Goal: Information Seeking & Learning: Find specific fact

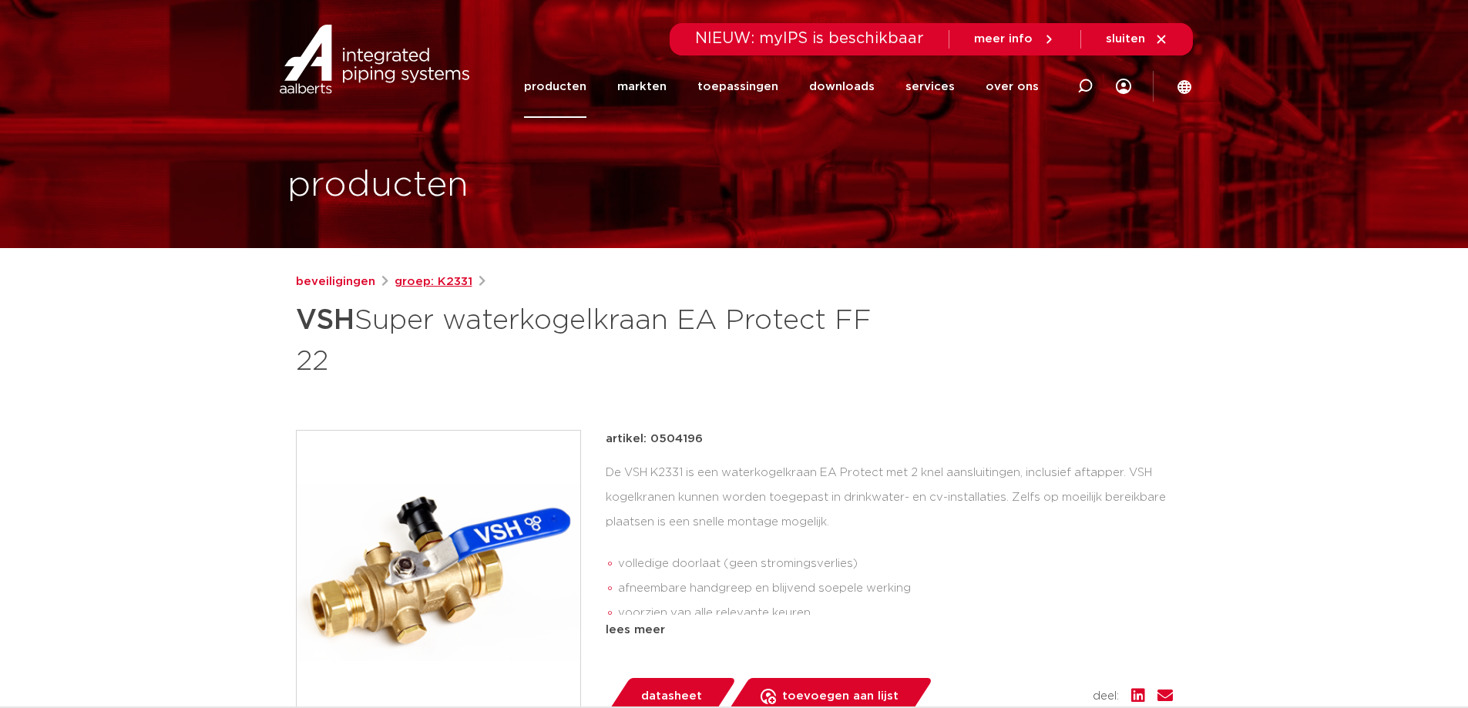
click at [421, 283] on link "groep: K2331" at bounding box center [434, 282] width 78 height 19
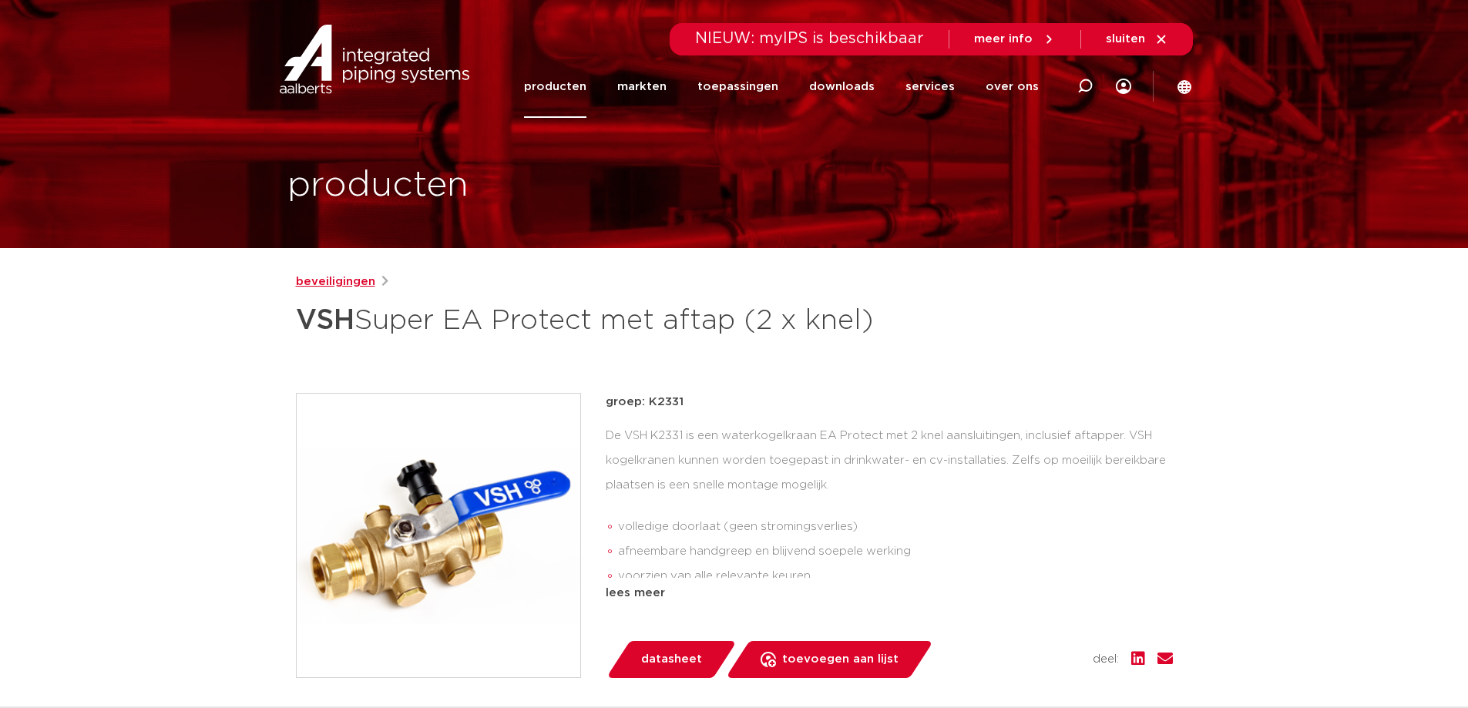
click at [327, 280] on link "beveiligingen" at bounding box center [335, 282] width 79 height 19
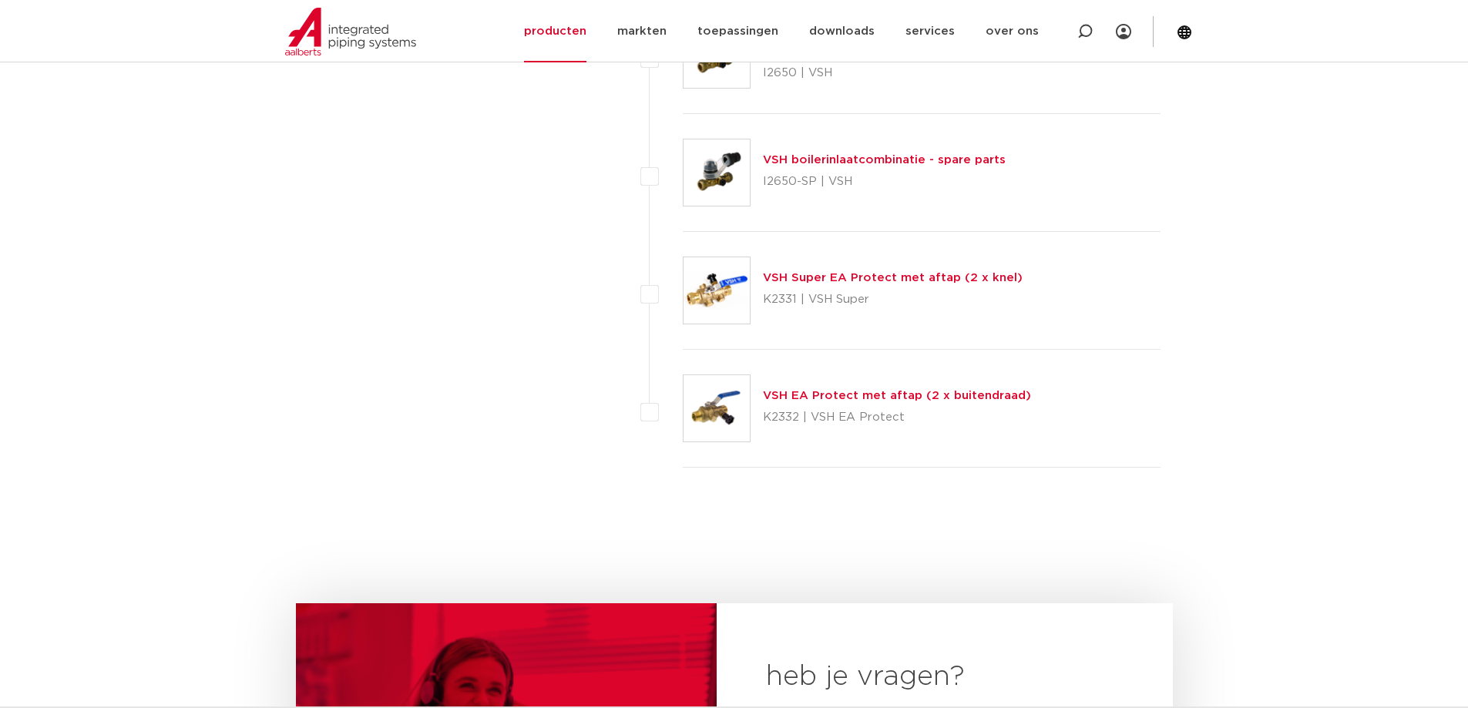
scroll to position [6784, 0]
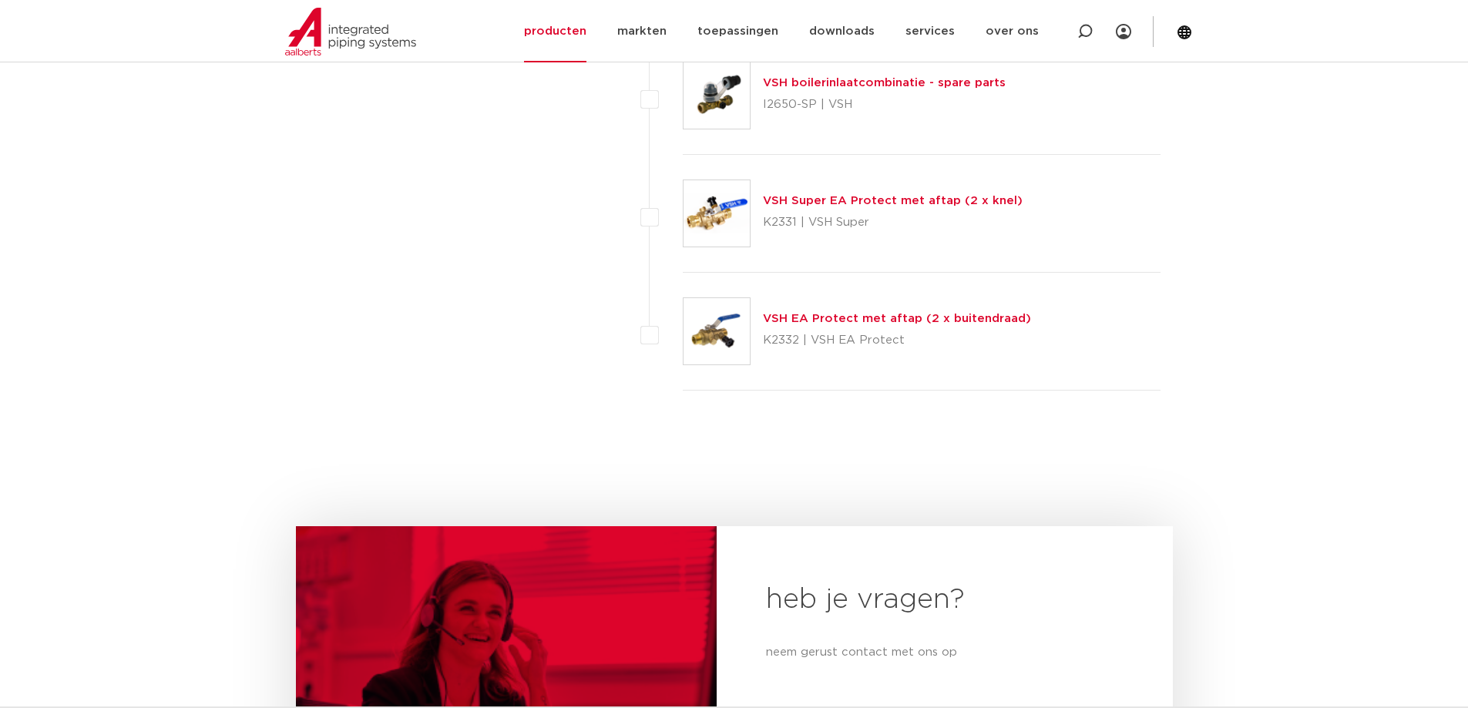
click at [827, 327] on div "VSH EA Protect met aftap (2 x buitendraad) K2332 | VSH EA Protect" at bounding box center [897, 331] width 268 height 43
click at [815, 318] on link "VSH EA Protect met aftap (2 x buitendraad)" at bounding box center [897, 319] width 268 height 12
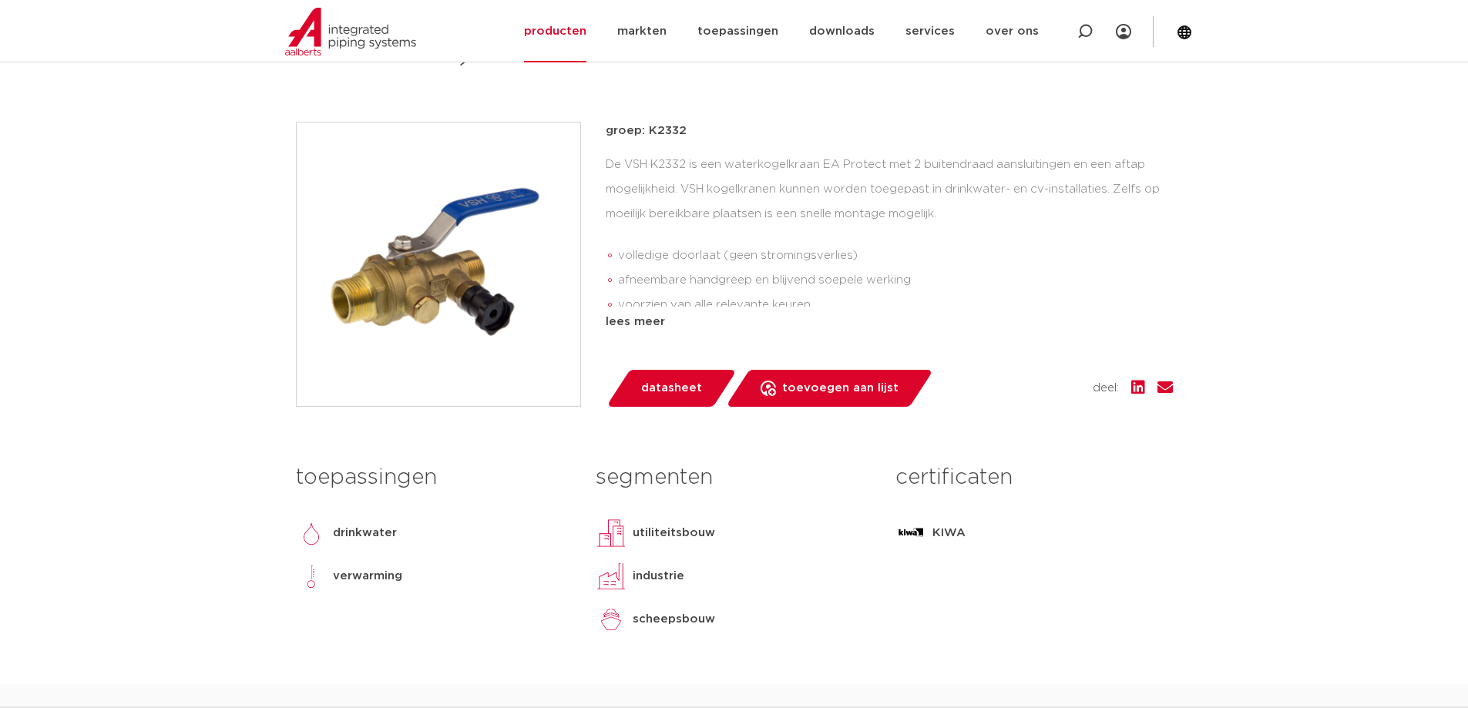
scroll to position [694, 0]
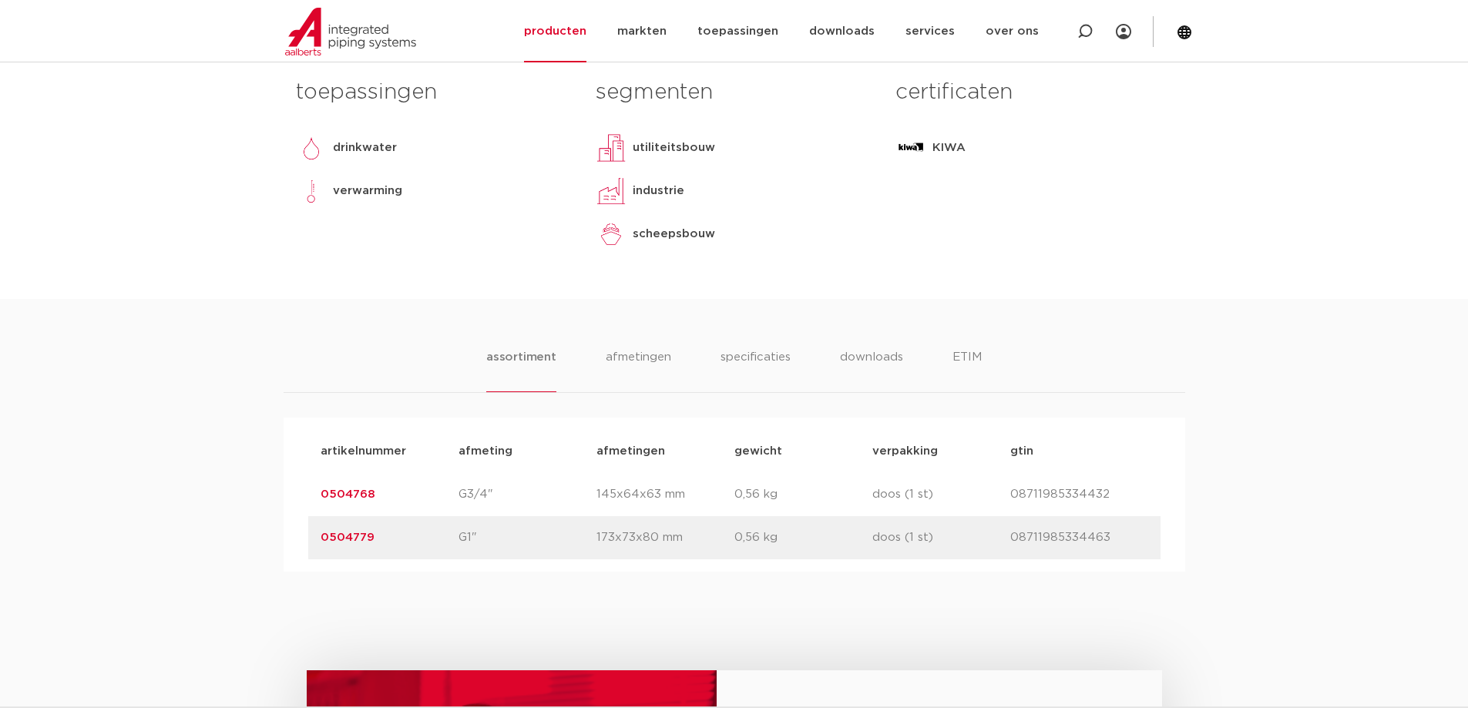
click at [361, 497] on link "0504768" at bounding box center [348, 495] width 55 height 12
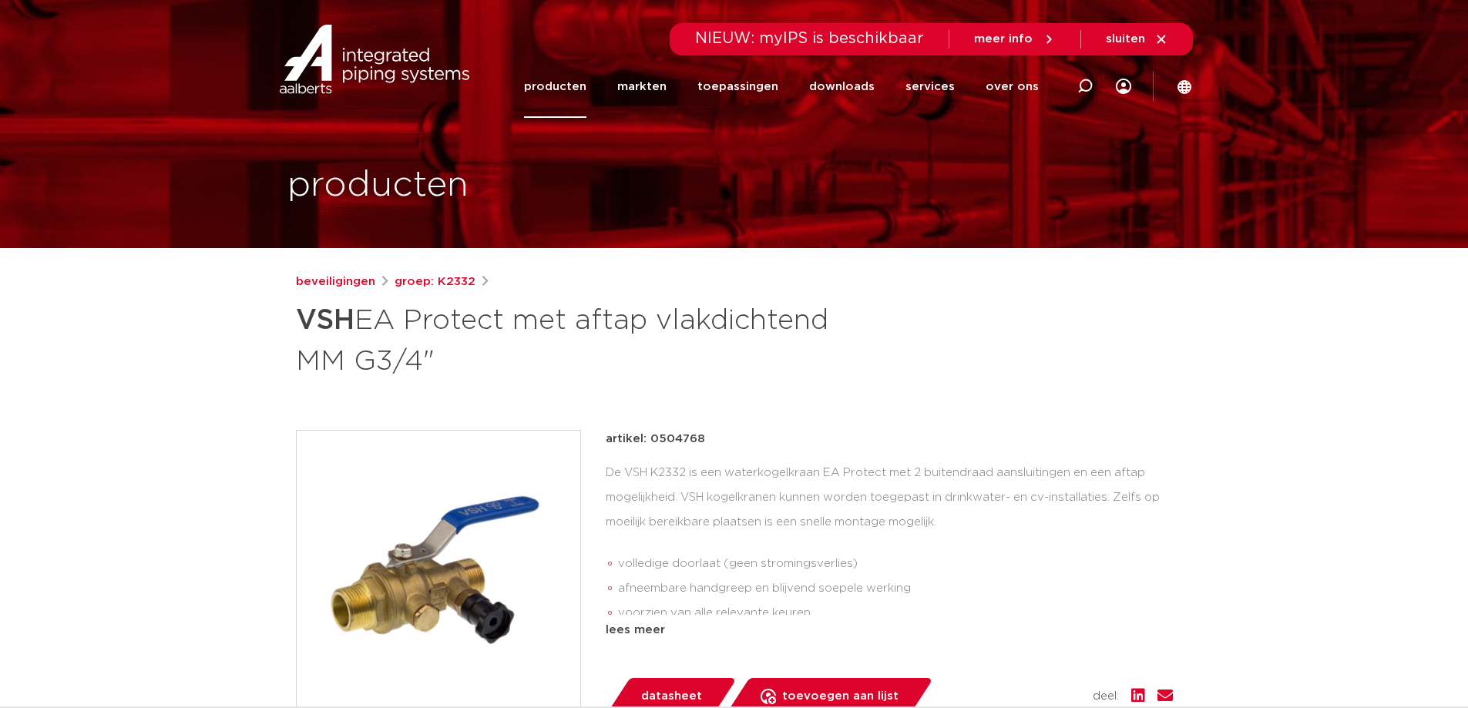
drag, startPoint x: 649, startPoint y: 440, endPoint x: 729, endPoint y: 442, distance: 80.2
click at [731, 441] on div "artikel: 0504768" at bounding box center [889, 439] width 567 height 19
copy p "0504768"
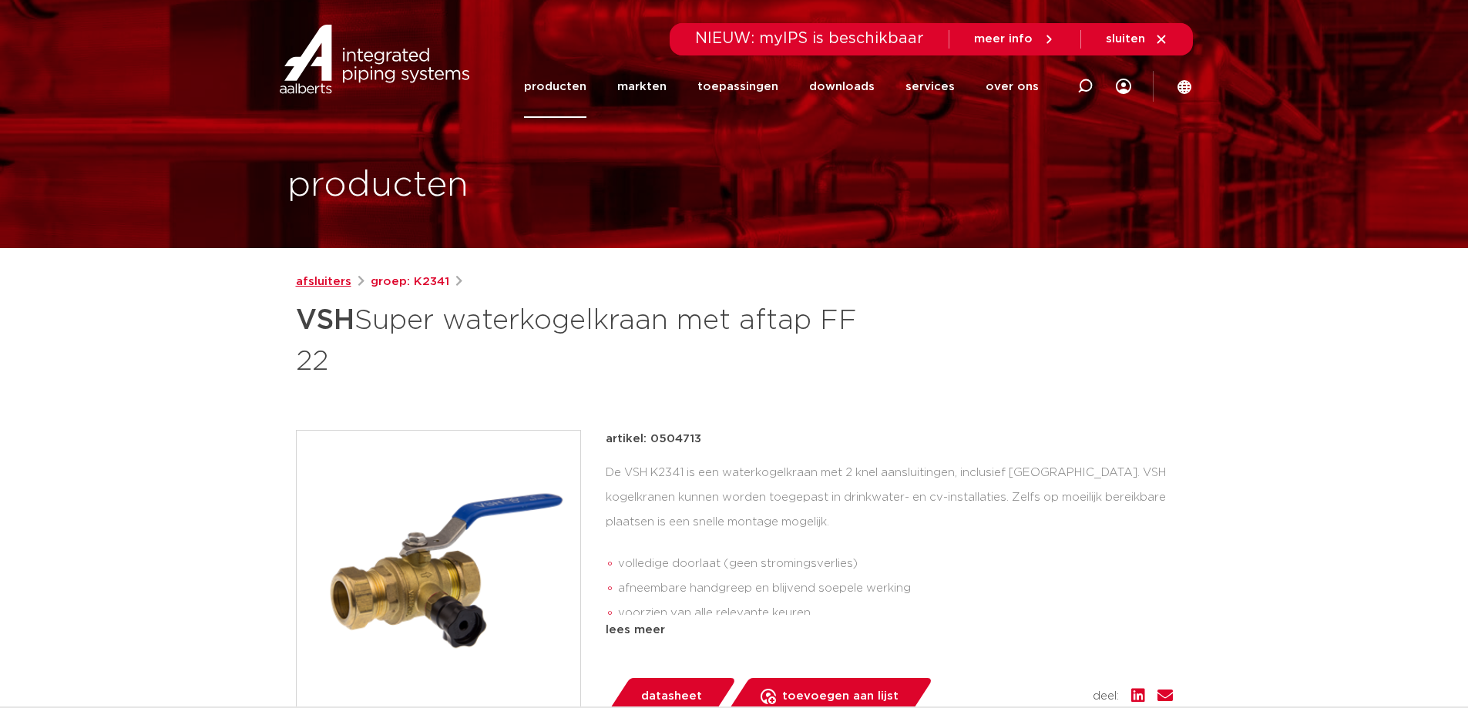
click at [324, 282] on link "afsluiters" at bounding box center [324, 282] width 56 height 19
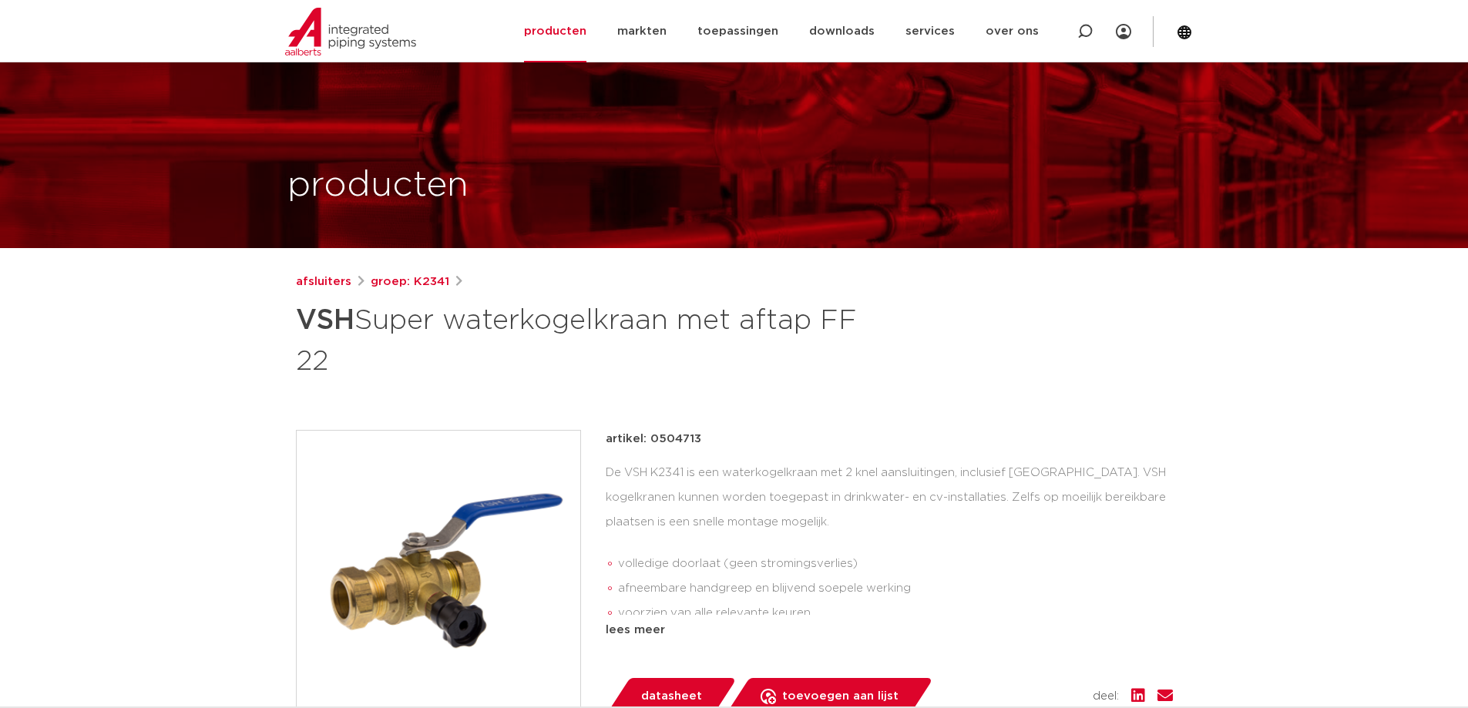
scroll to position [77, 0]
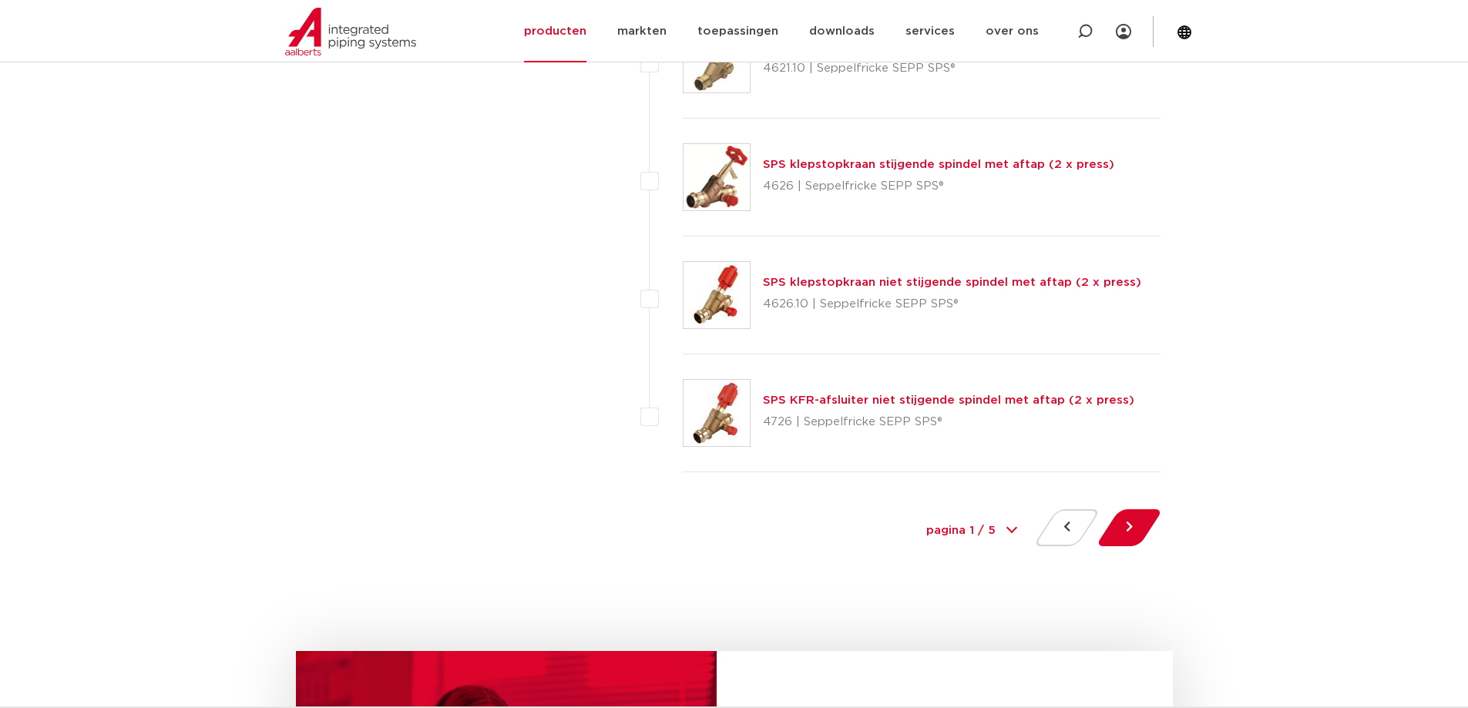
scroll to position [7246, 0]
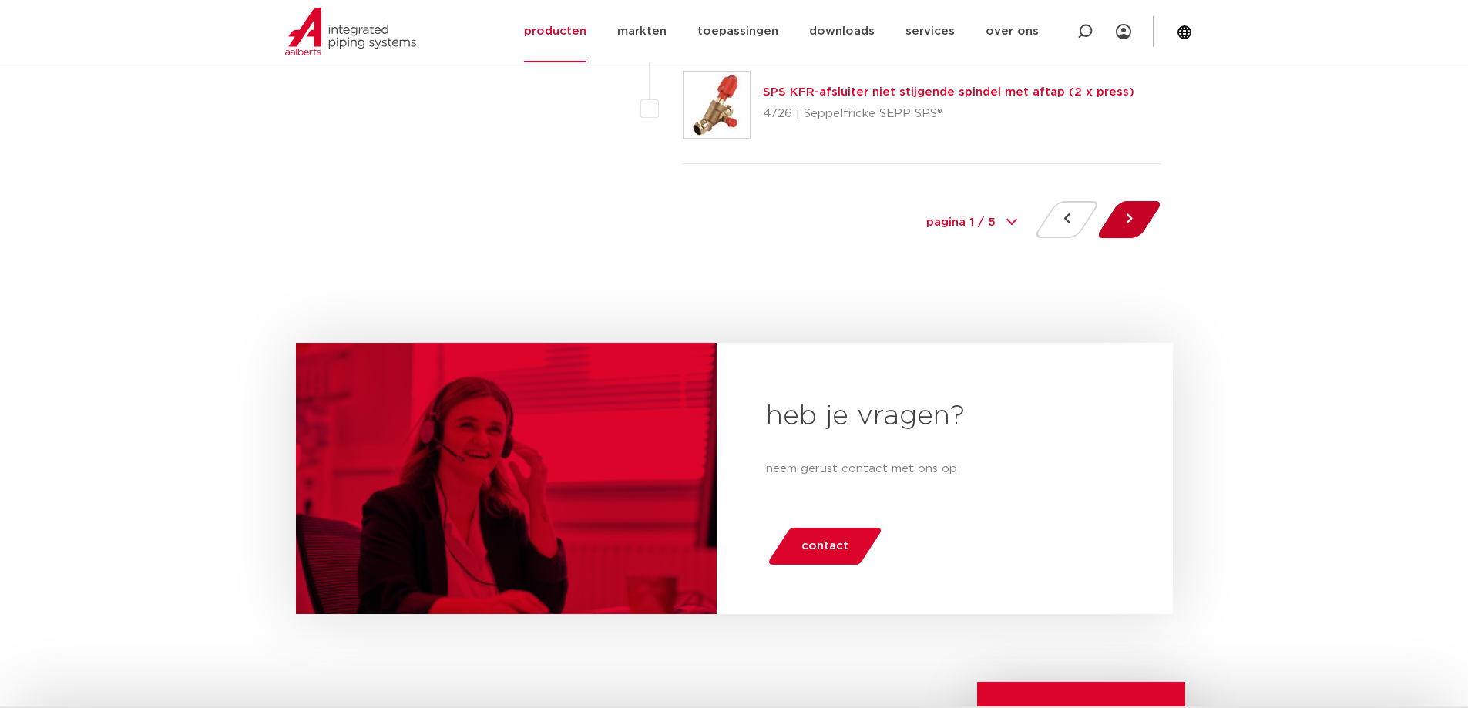
click at [1125, 214] on button at bounding box center [1130, 219] width 44 height 37
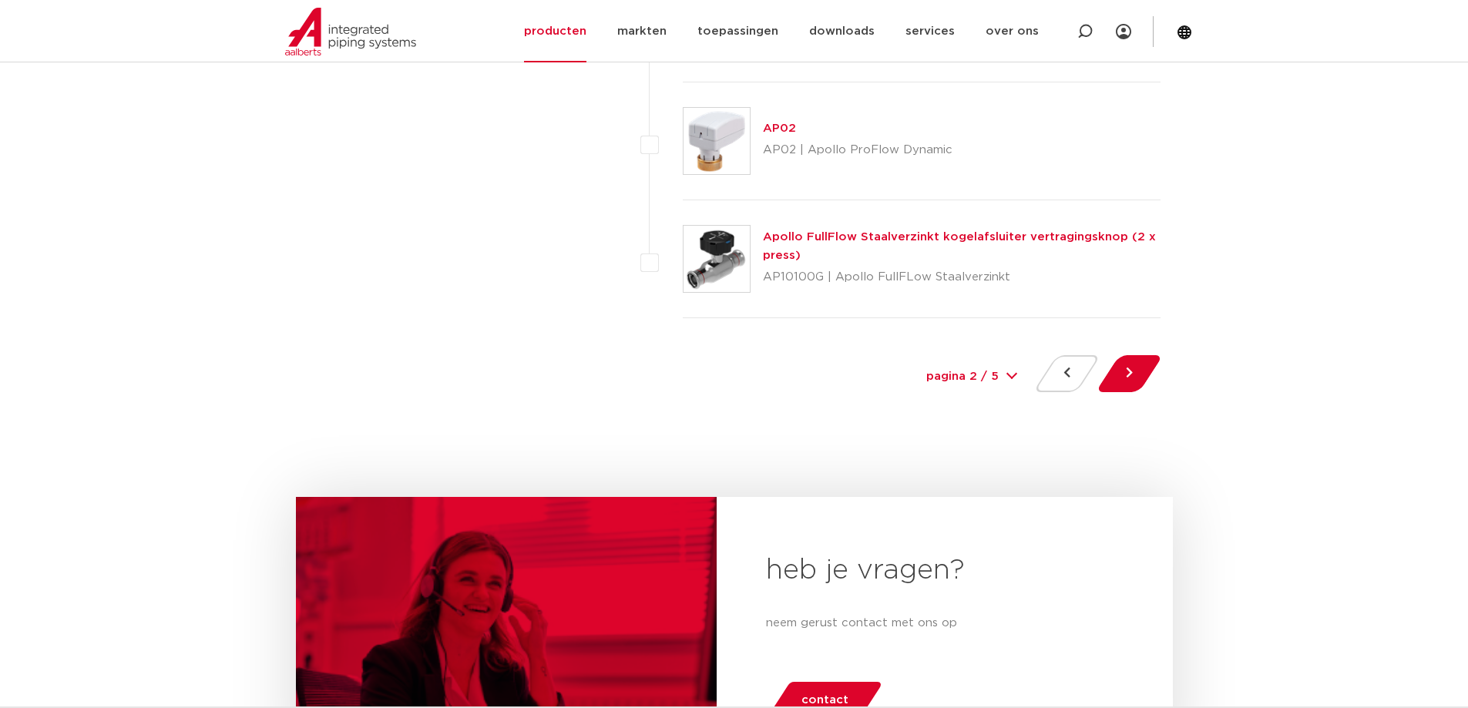
scroll to position [7323, 0]
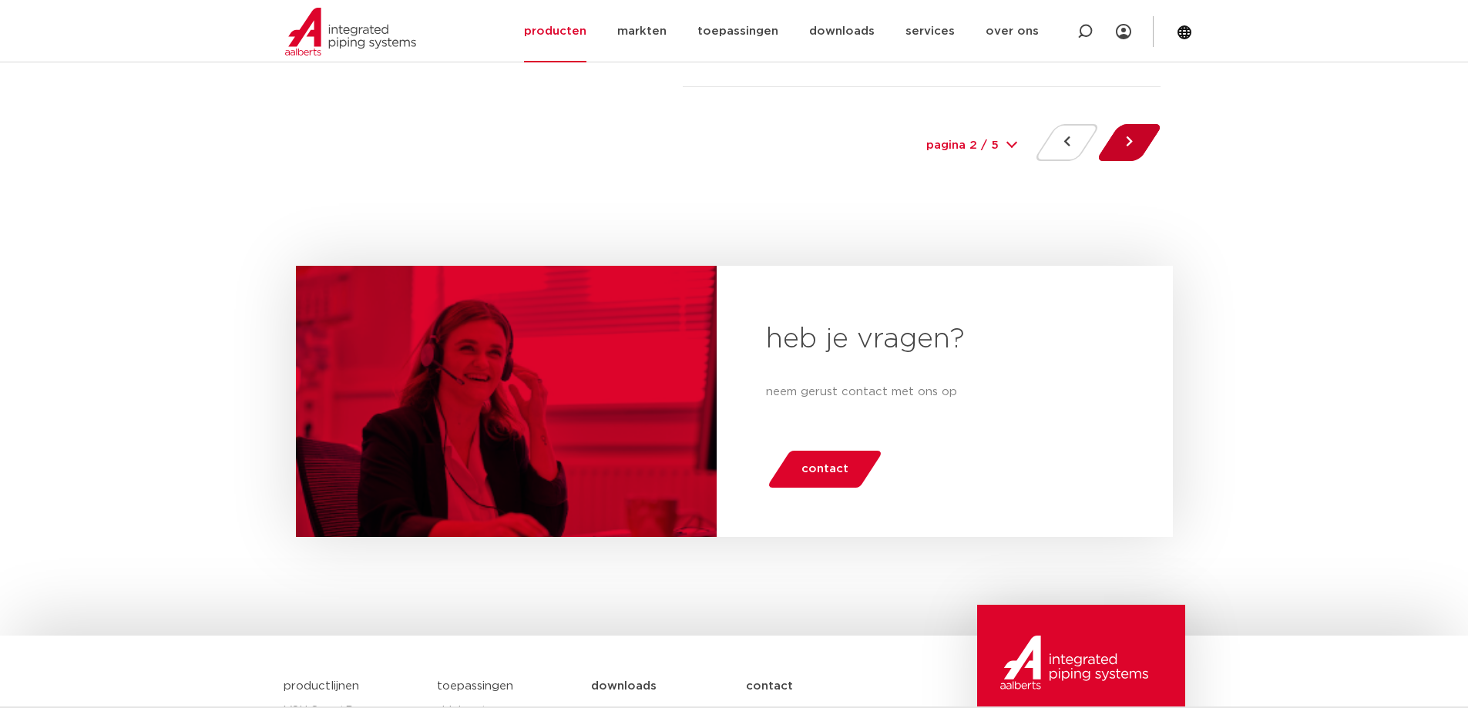
click at [1152, 136] on button at bounding box center [1130, 142] width 44 height 37
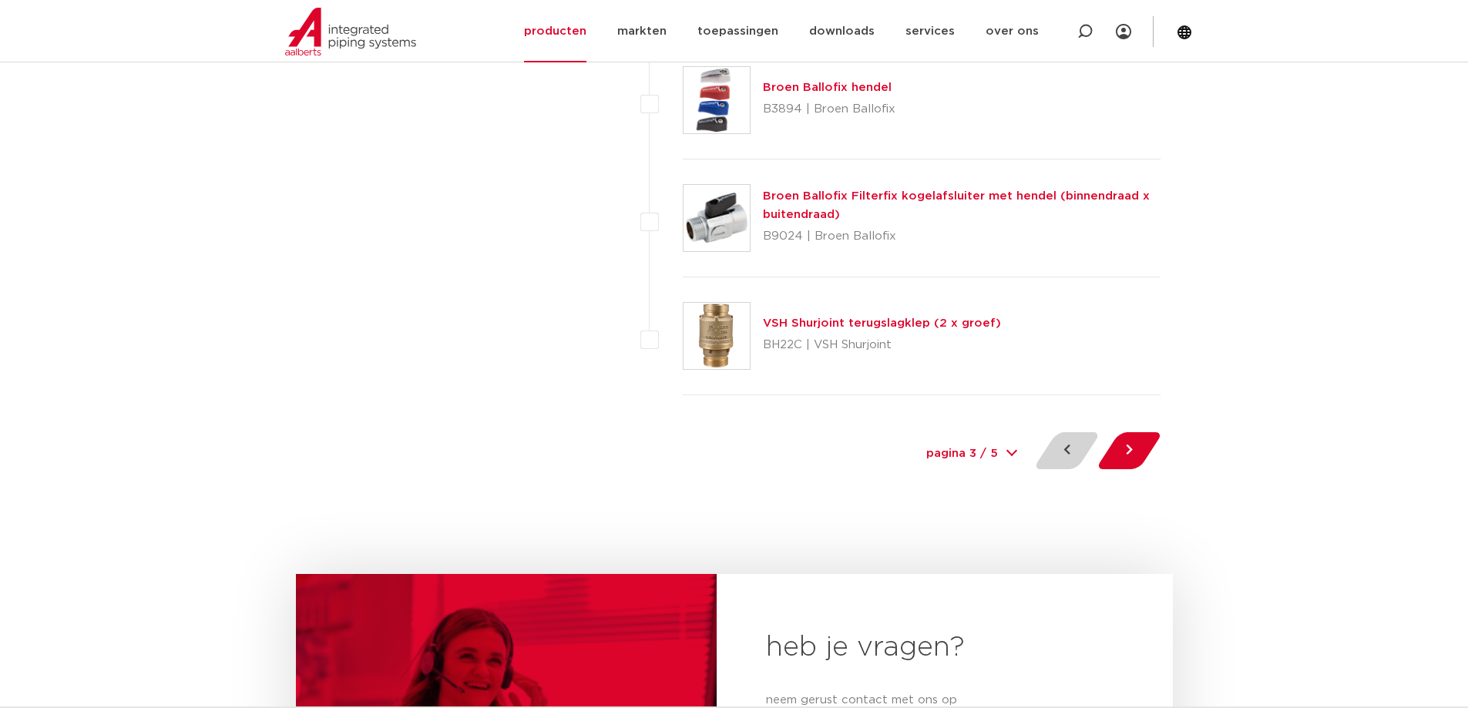
scroll to position [7092, 0]
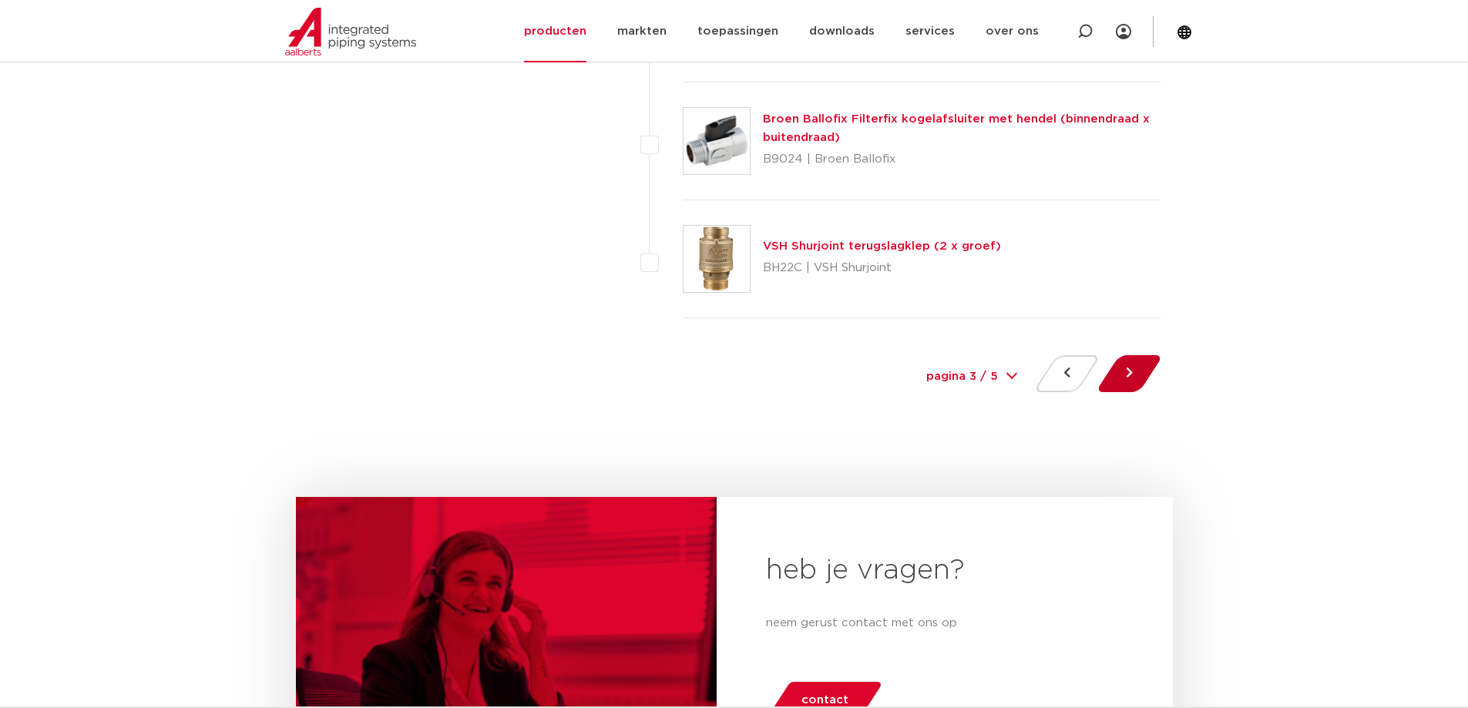
click at [1141, 362] on button at bounding box center [1130, 373] width 44 height 37
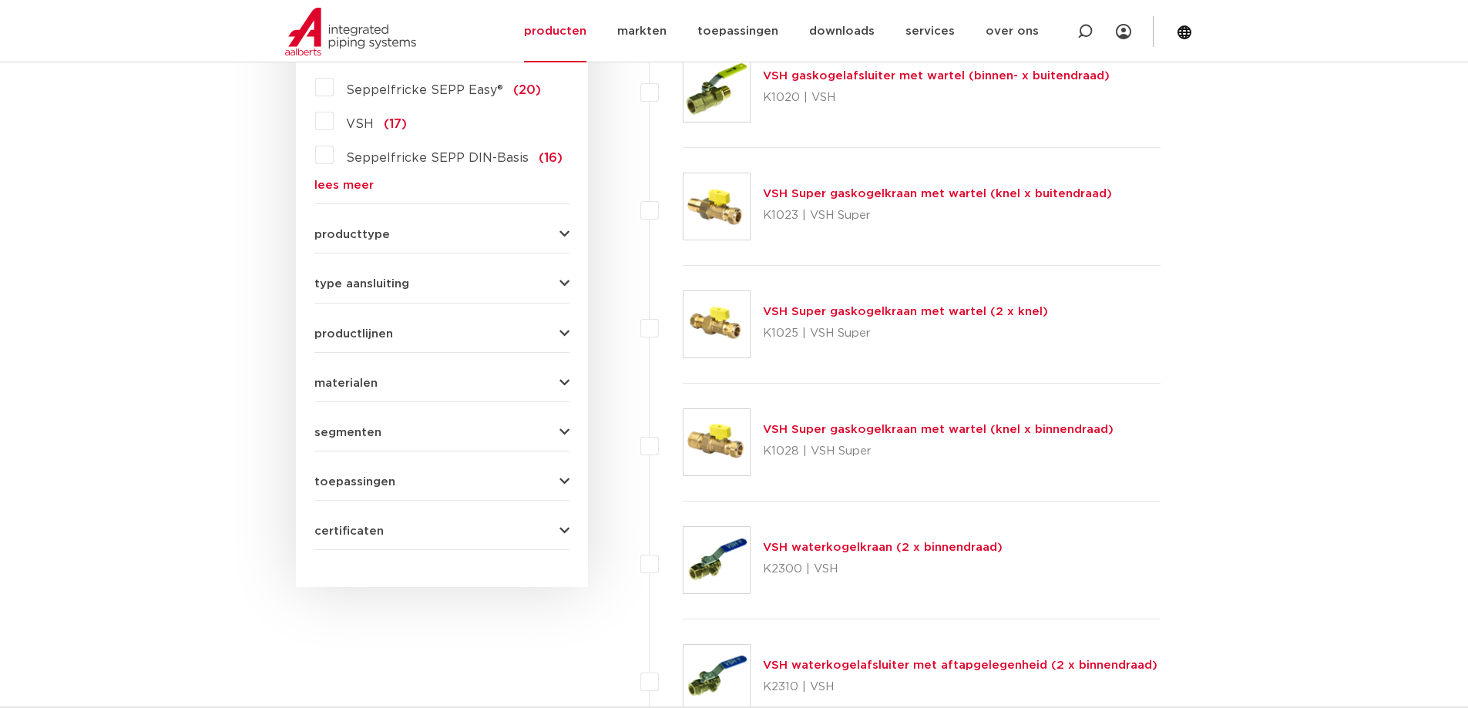
scroll to position [848, 0]
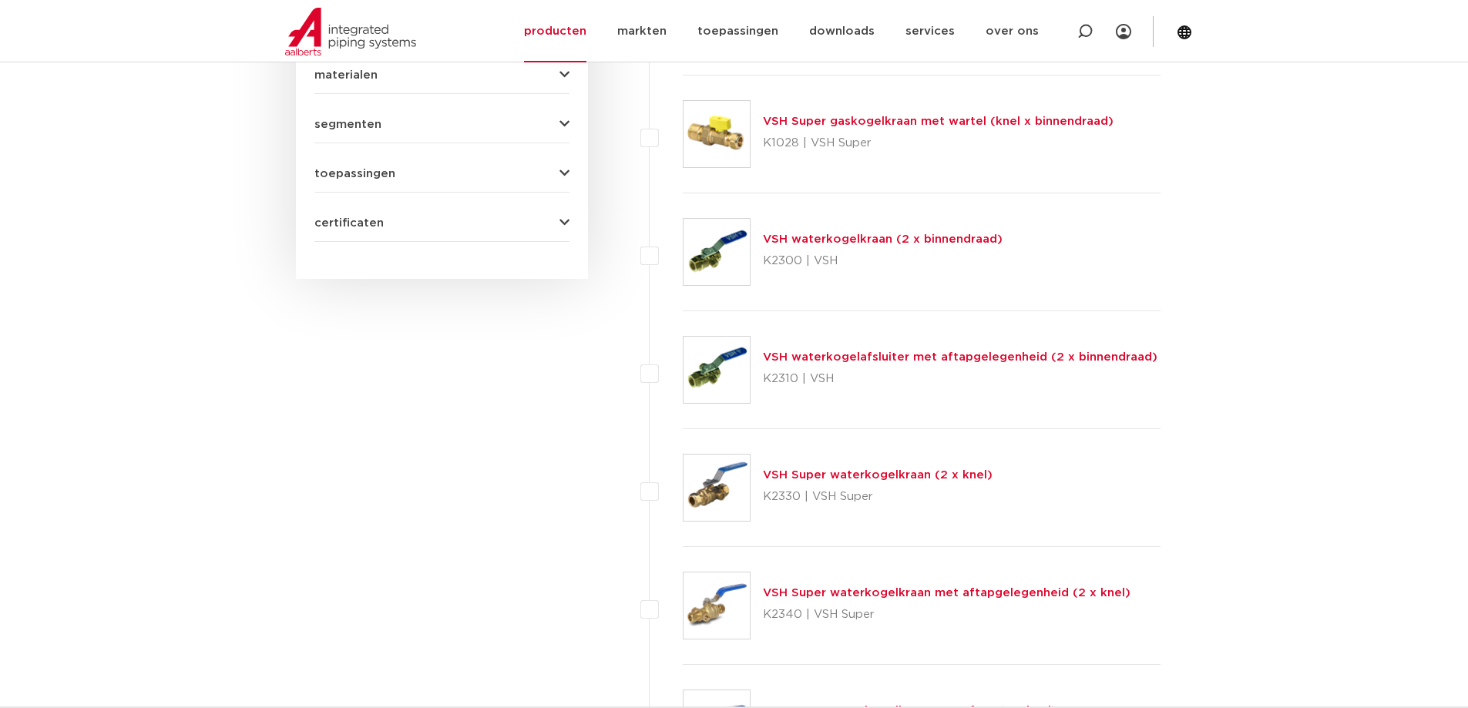
click at [819, 240] on link "VSH waterkogelkraan (2 x binnendraad)" at bounding box center [883, 240] width 240 height 12
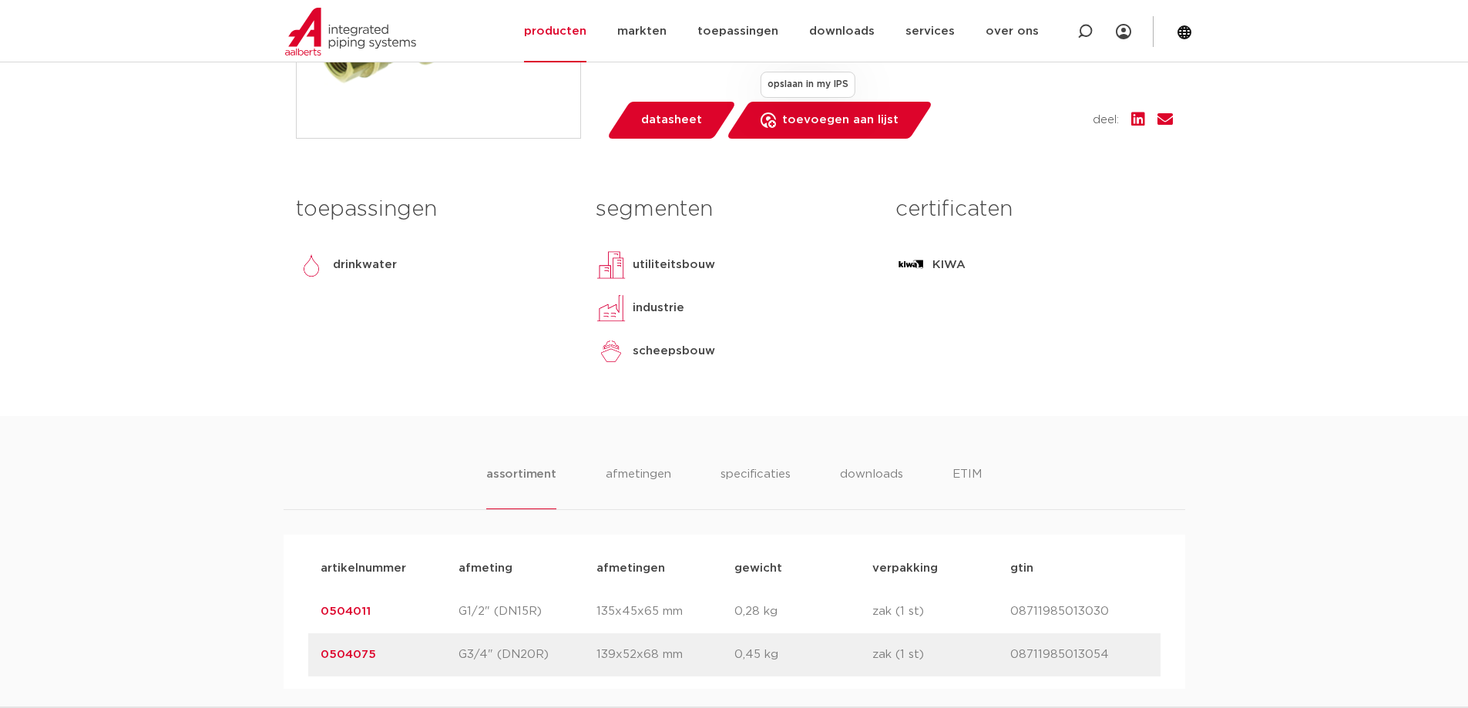
scroll to position [771, 0]
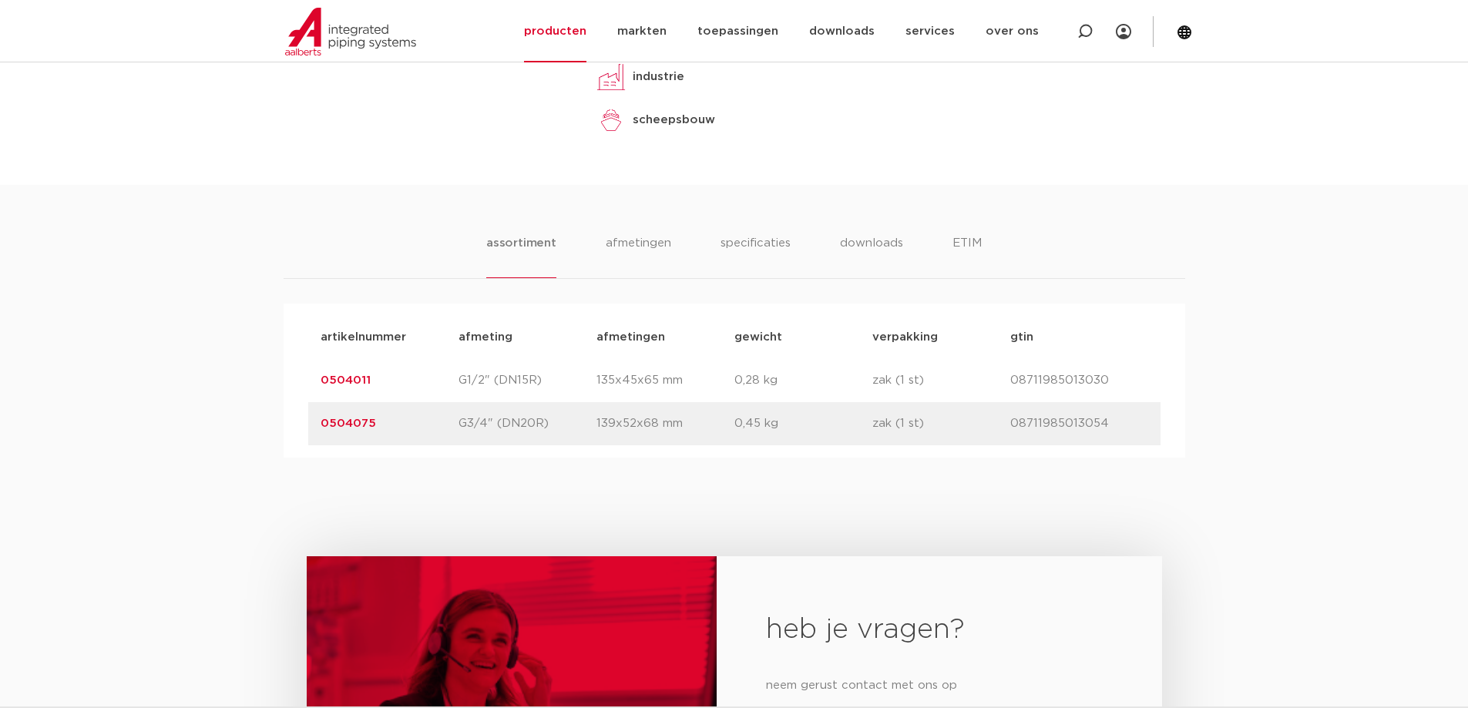
click at [331, 427] on link "0504075" at bounding box center [349, 424] width 56 height 12
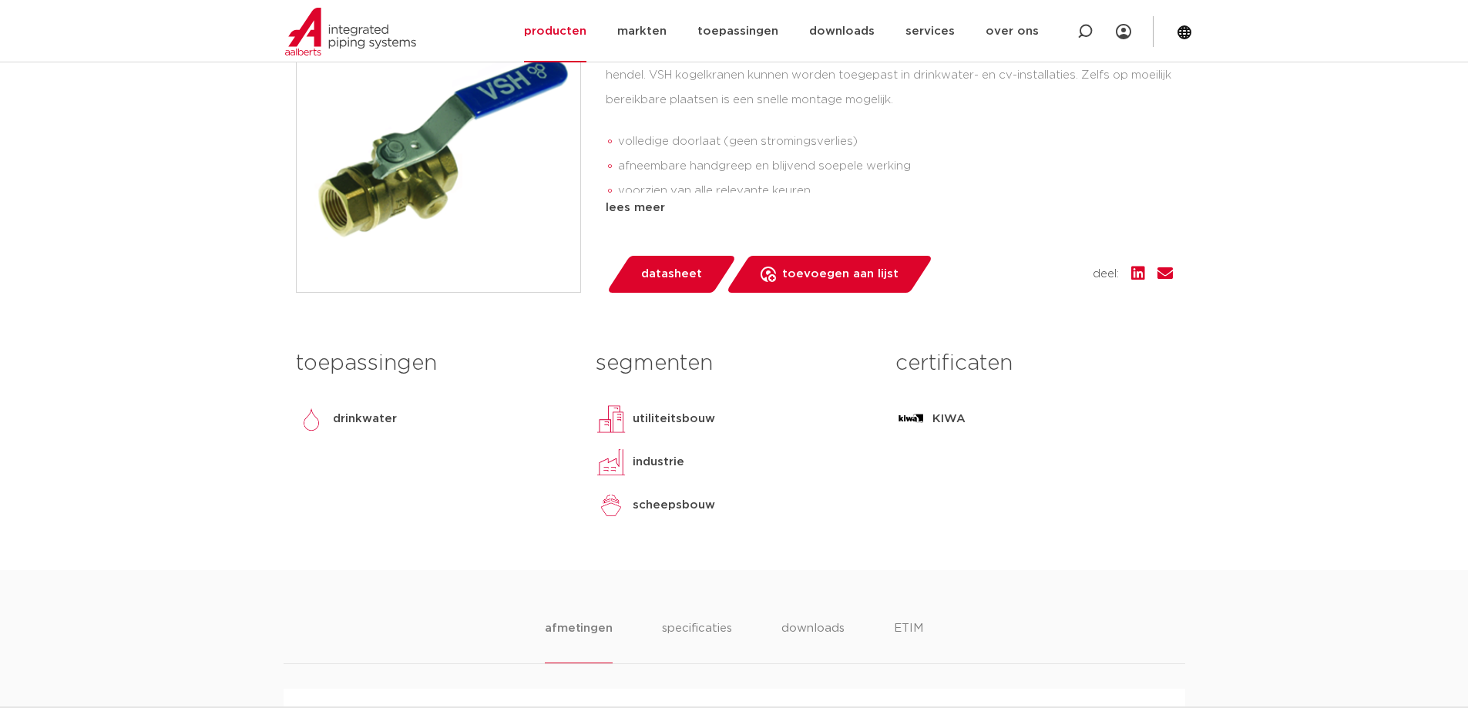
scroll to position [231, 0]
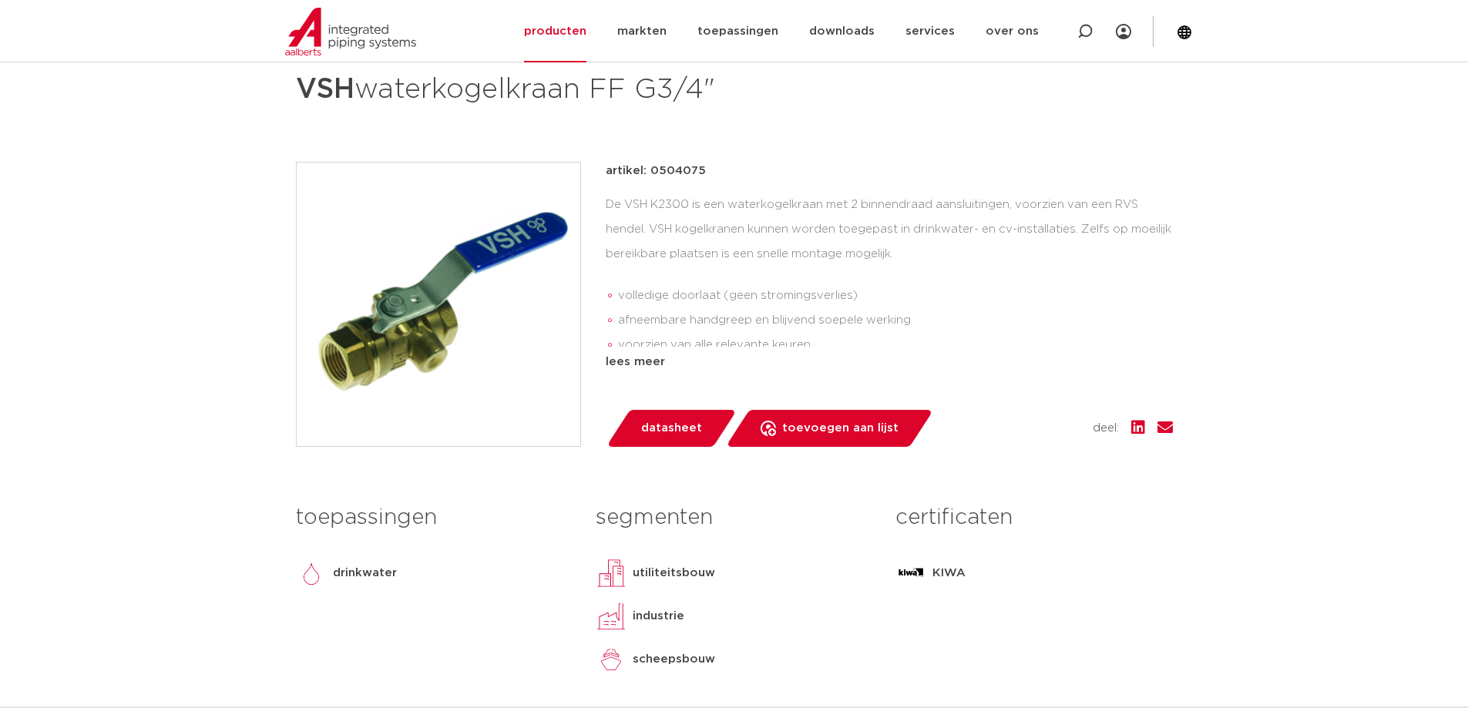
drag, startPoint x: 664, startPoint y: 169, endPoint x: 735, endPoint y: 170, distance: 70.9
click at [735, 170] on div "artikel: 0504075" at bounding box center [889, 171] width 567 height 19
copy p "0504075"
